Goal: Find specific page/section: Find specific page/section

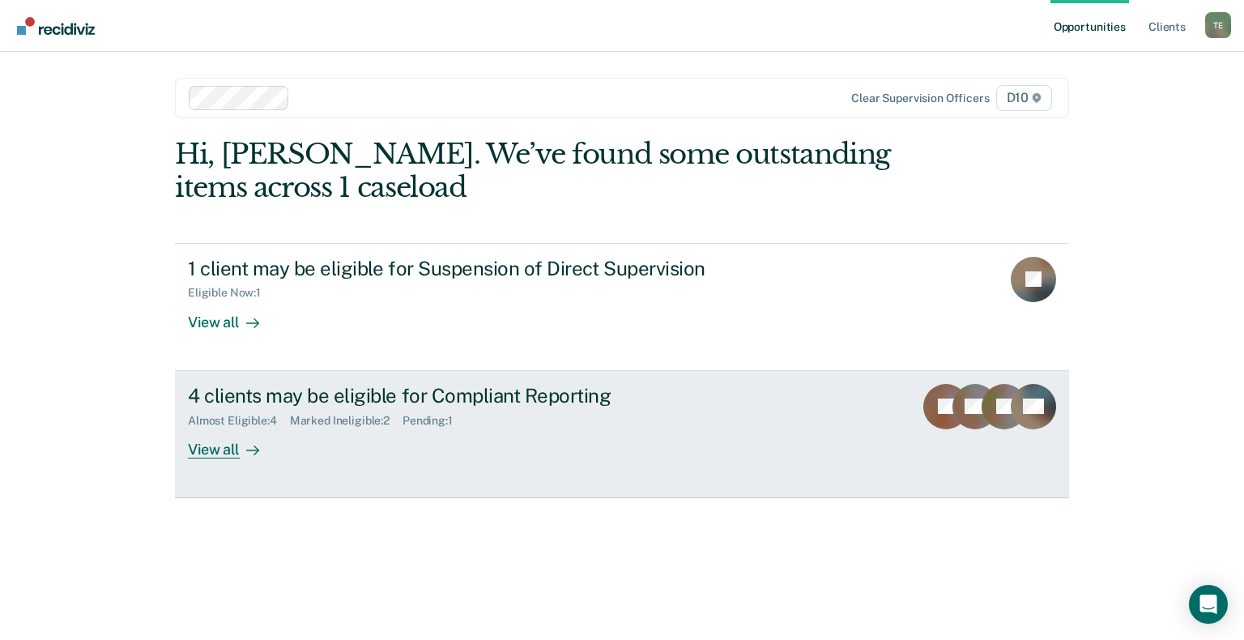
click at [191, 449] on div "View all" at bounding box center [233, 443] width 91 height 32
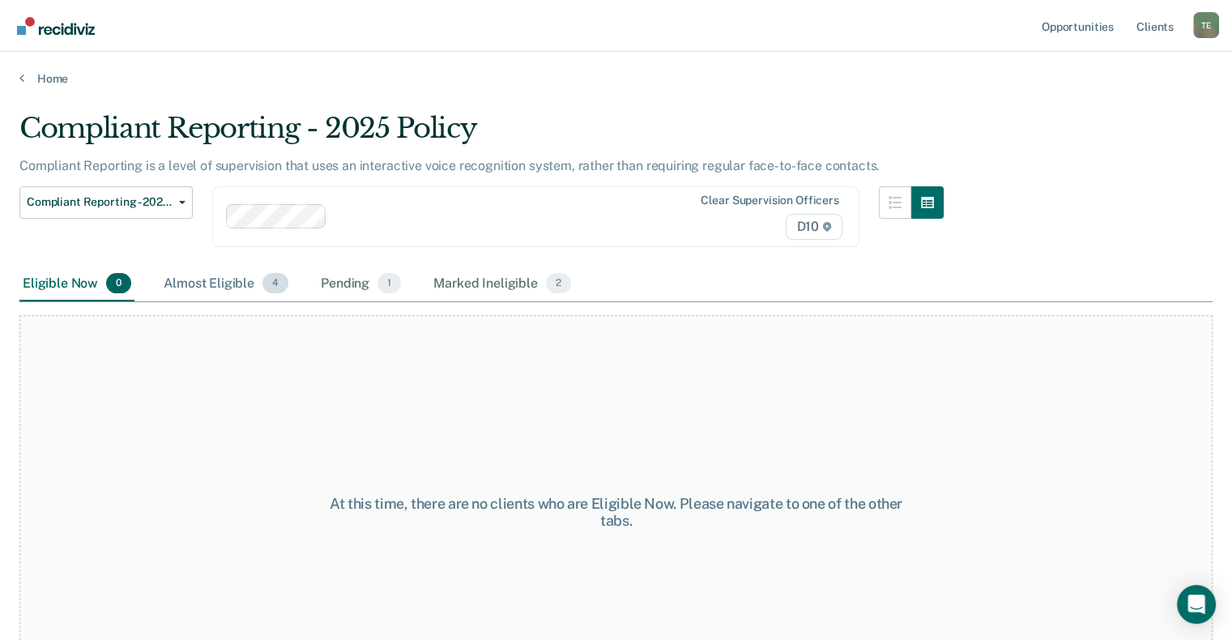
click at [214, 288] on div "Almost Eligible 4" at bounding box center [225, 284] width 131 height 36
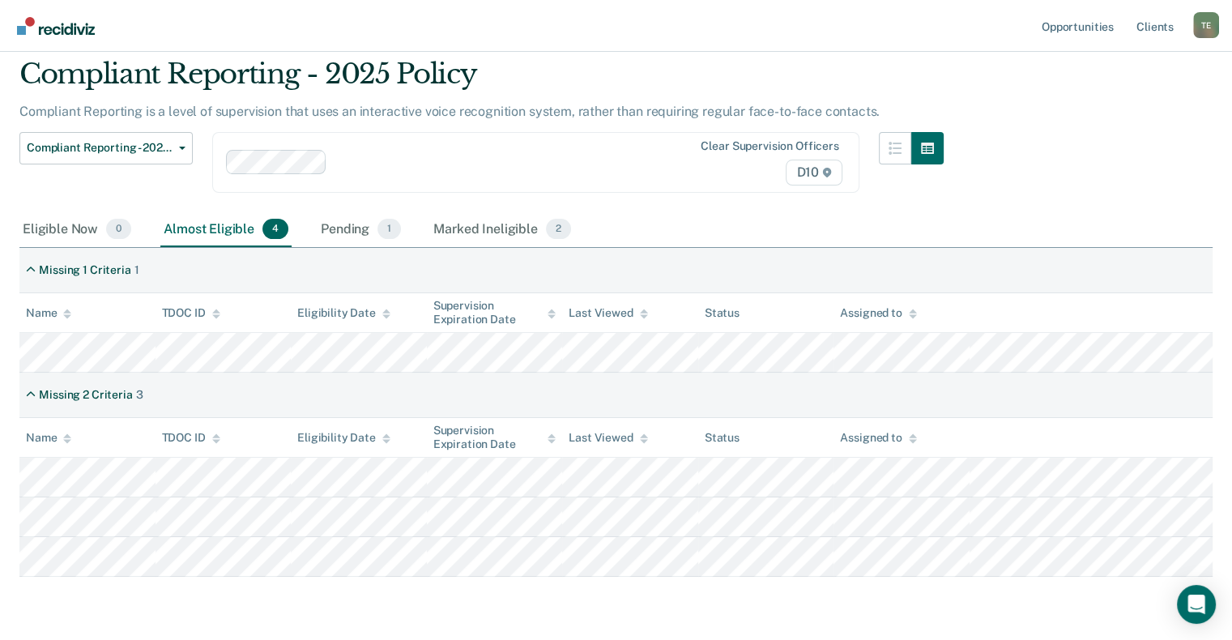
scroll to position [106, 0]
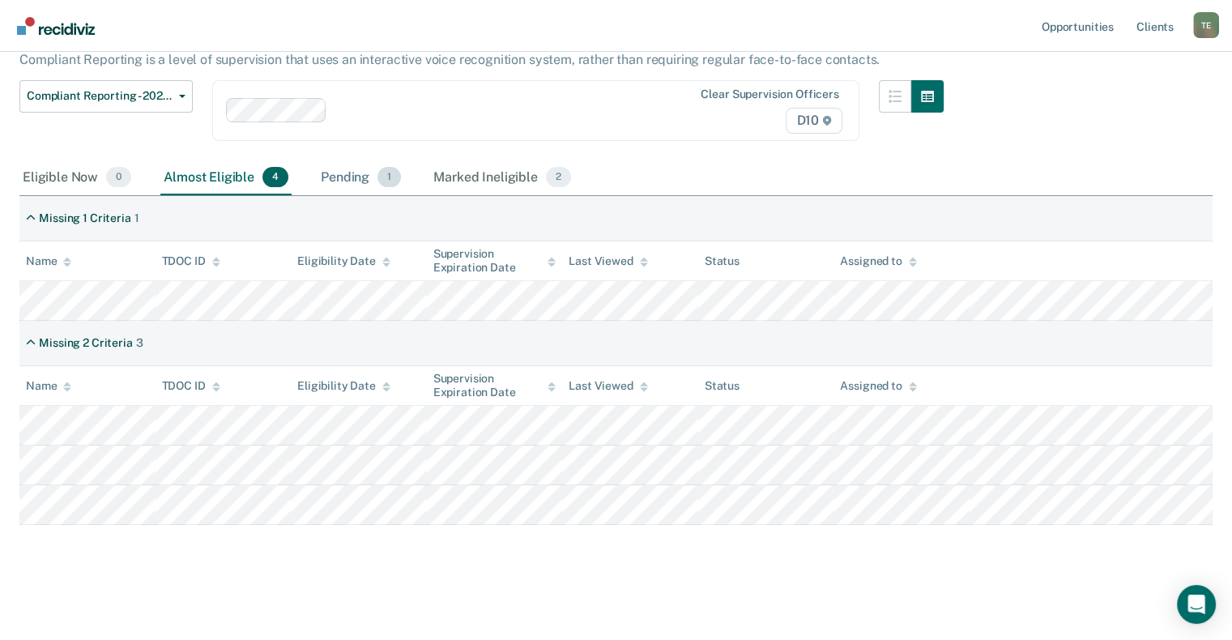
click at [345, 166] on div "Pending 1" at bounding box center [360, 178] width 87 height 36
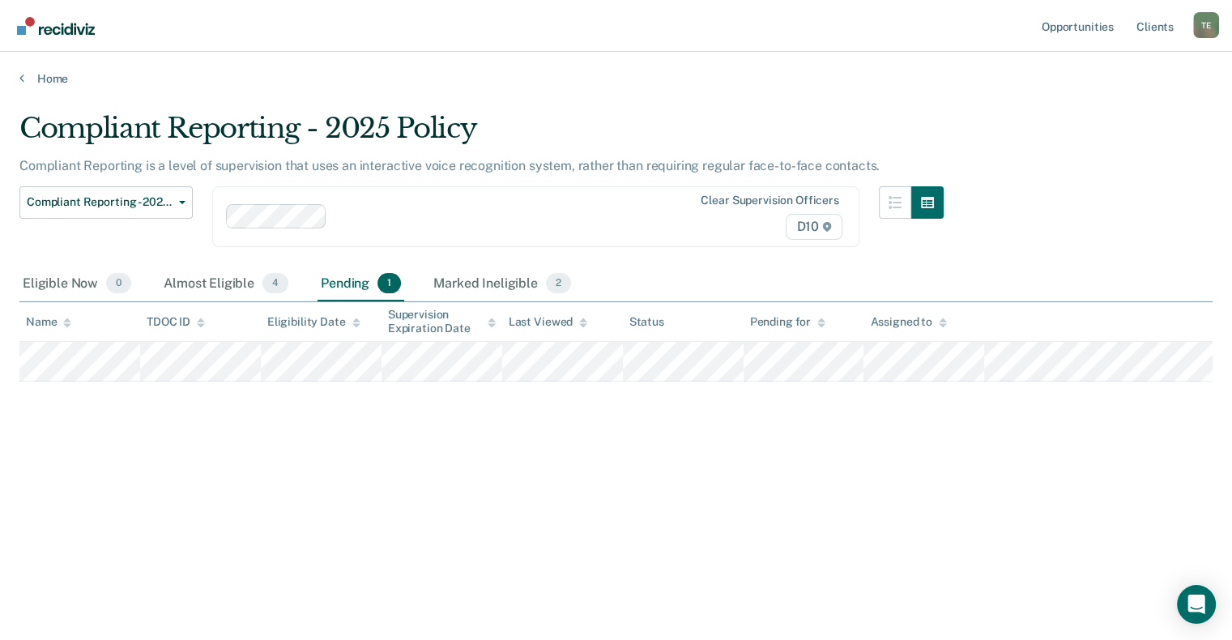
scroll to position [0, 0]
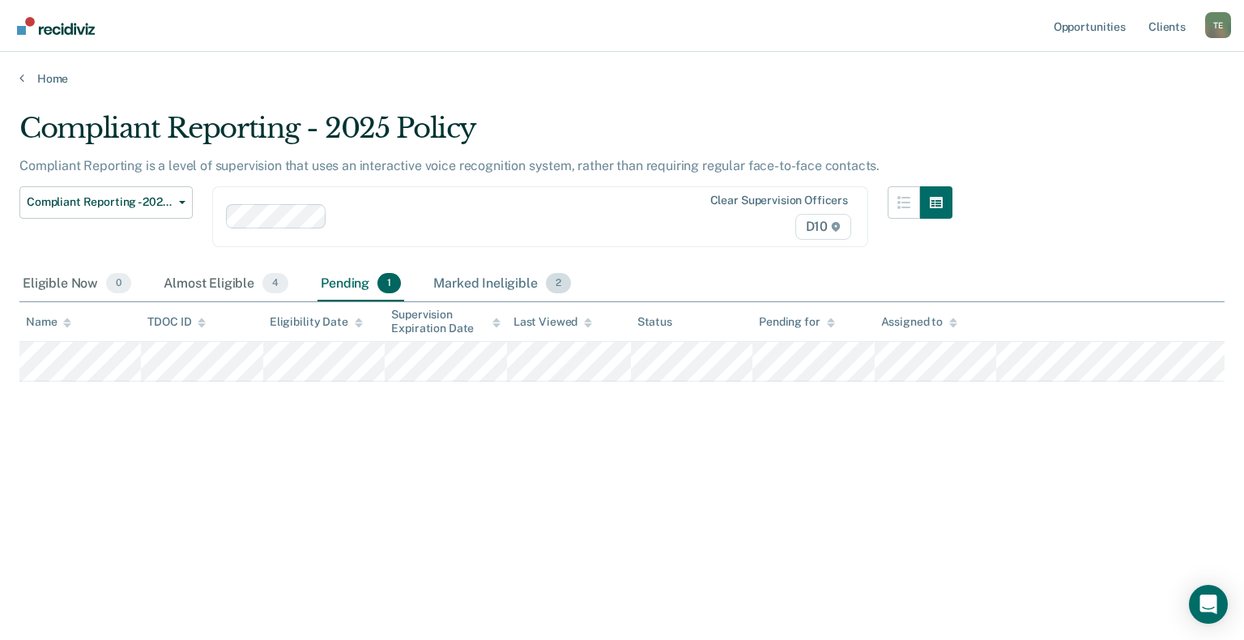
click at [455, 288] on div "Marked Ineligible 2" at bounding box center [502, 284] width 144 height 36
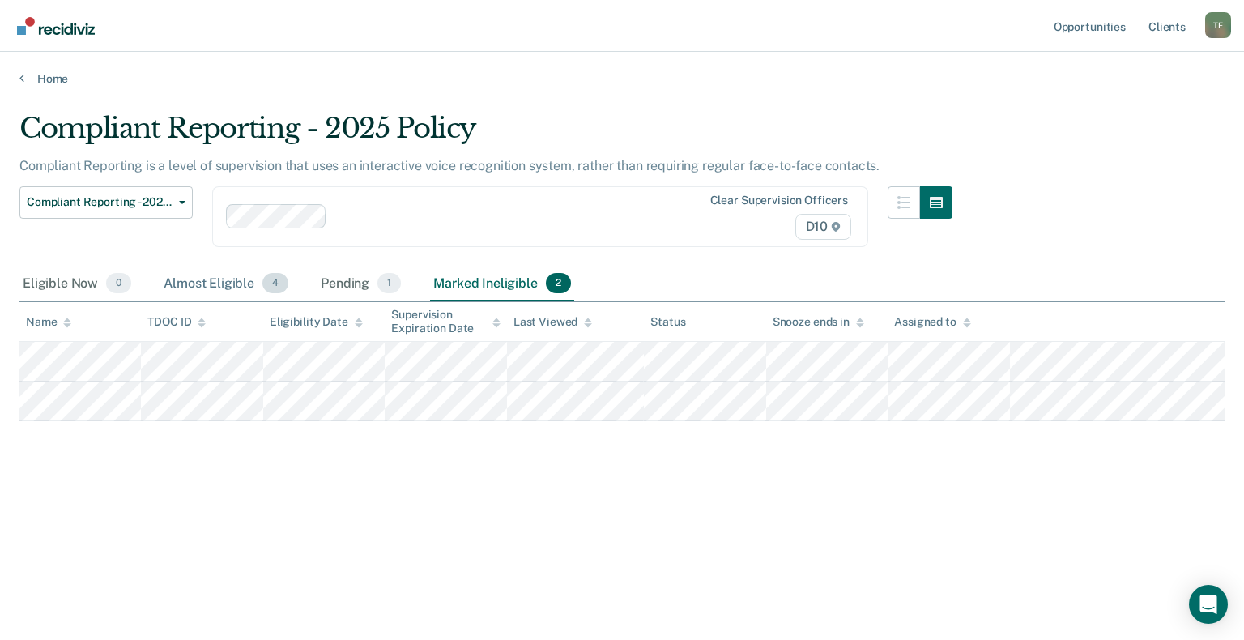
click at [208, 287] on div "Almost Eligible 4" at bounding box center [225, 284] width 131 height 36
